Goal: Communication & Community: Answer question/provide support

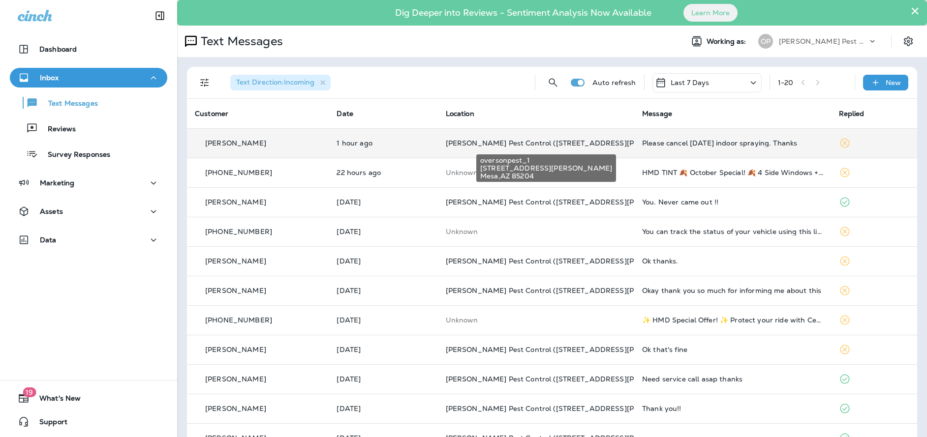
click at [547, 144] on span "[PERSON_NAME] Pest Control ([STREET_ADDRESS][PERSON_NAME])" at bounding box center [568, 143] width 245 height 9
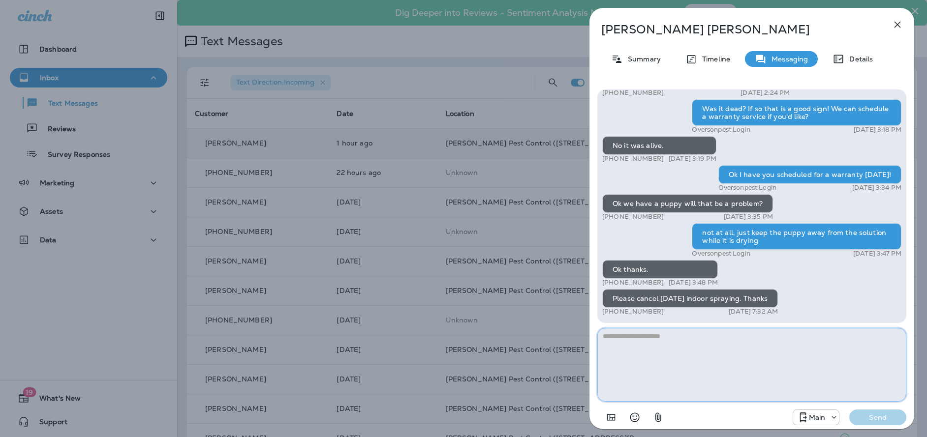
click at [800, 353] on textarea at bounding box center [751, 365] width 309 height 74
type textarea "**********"
click at [890, 416] on p "Send" at bounding box center [877, 417] width 41 height 9
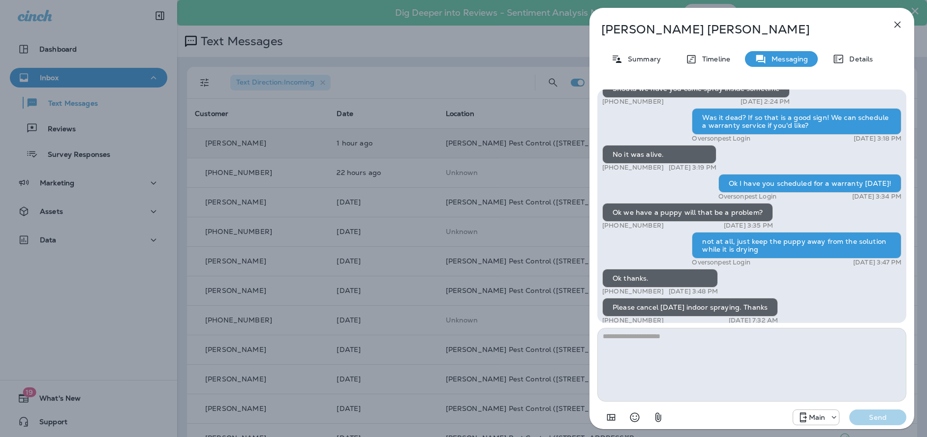
scroll to position [0, 0]
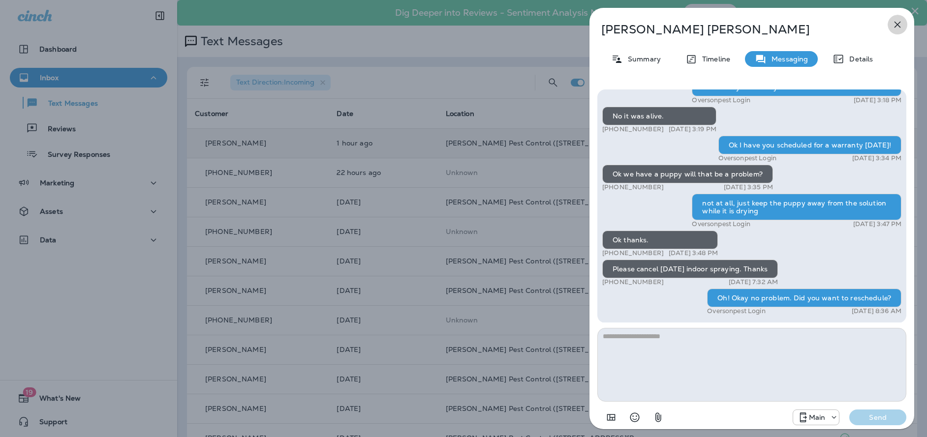
click at [898, 23] on icon "button" at bounding box center [898, 25] width 12 height 12
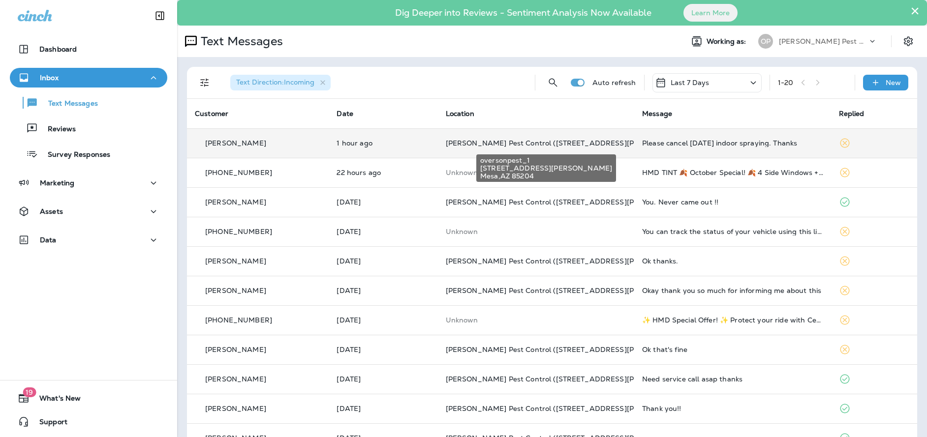
click at [556, 147] on span "[PERSON_NAME] Pest Control ([STREET_ADDRESS][PERSON_NAME])" at bounding box center [568, 143] width 245 height 9
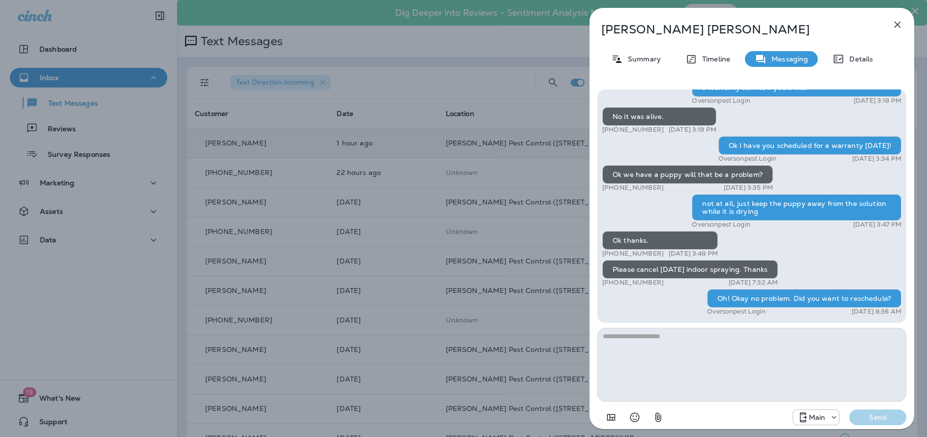
click at [895, 26] on icon "button" at bounding box center [898, 25] width 12 height 12
